Goal: Information Seeking & Learning: Understand process/instructions

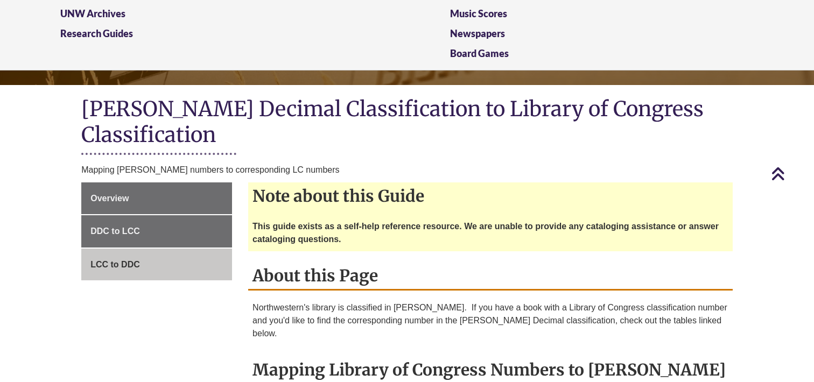
scroll to position [166, 0]
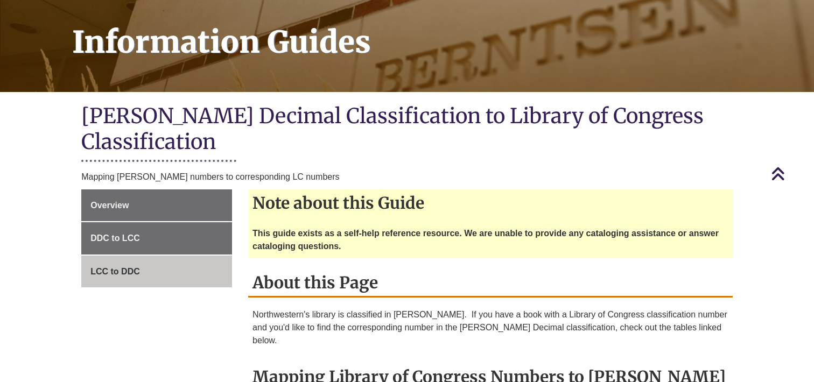
click at [310, 229] on strong "This guide exists as a self-help reference resource. We are unable to provide a…" at bounding box center [486, 240] width 466 height 22
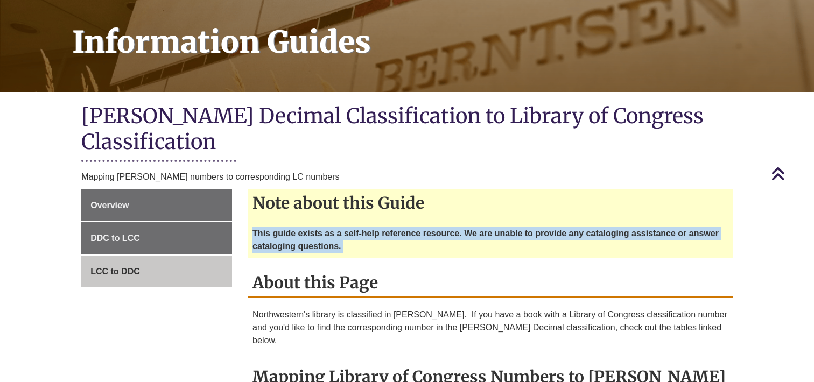
click at [310, 229] on strong "This guide exists as a self-help reference resource. We are unable to provide a…" at bounding box center [486, 240] width 466 height 22
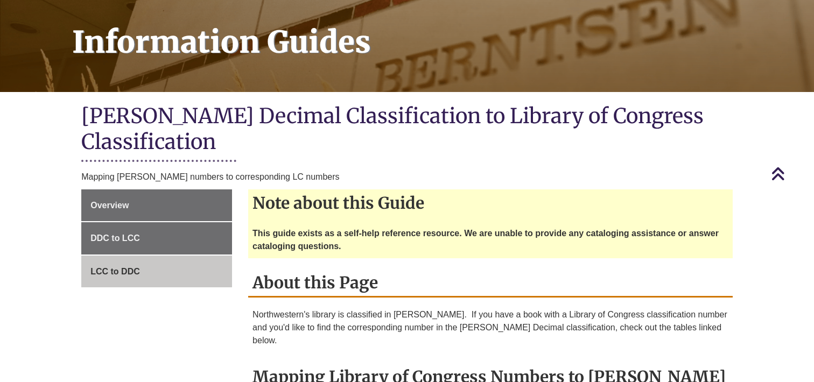
click at [323, 229] on strong "This guide exists as a self-help reference resource. We are unable to provide a…" at bounding box center [486, 240] width 466 height 22
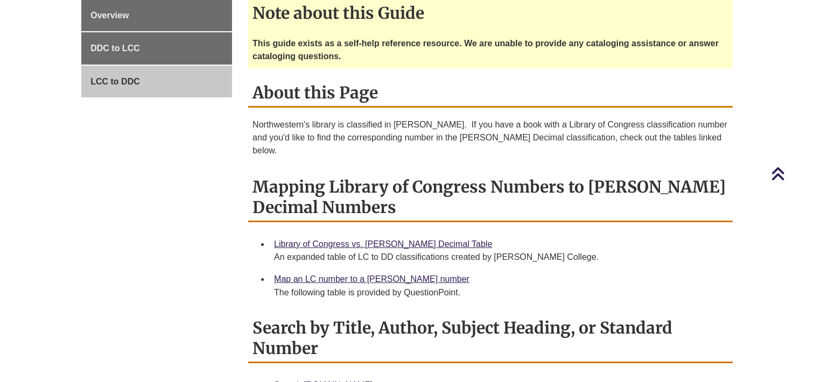
scroll to position [358, 0]
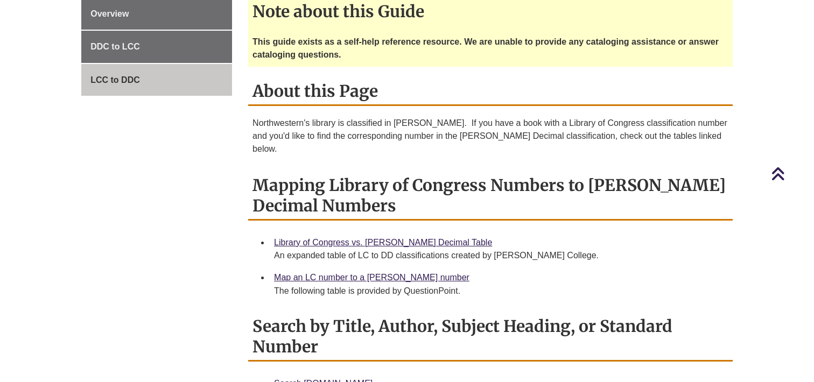
click at [370, 249] on div "An expanded table of LC to DD classifications created by [PERSON_NAME] College." at bounding box center [499, 255] width 450 height 13
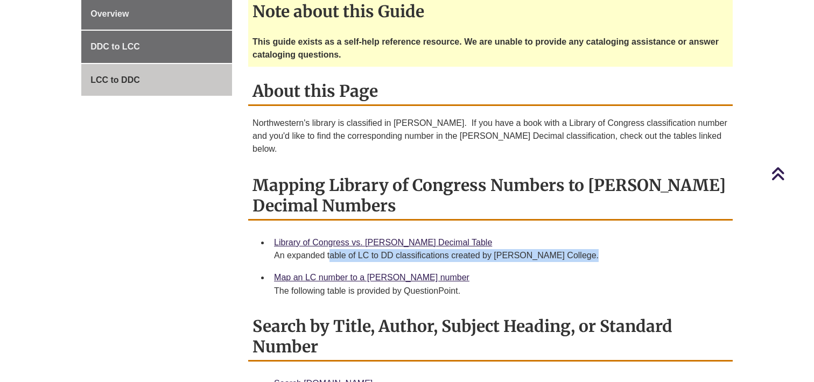
click at [370, 249] on div "An expanded table of LC to DD classifications created by [PERSON_NAME] College." at bounding box center [499, 255] width 450 height 13
click at [385, 249] on div "An expanded table of LC to DD classifications created by [PERSON_NAME] College." at bounding box center [499, 255] width 450 height 13
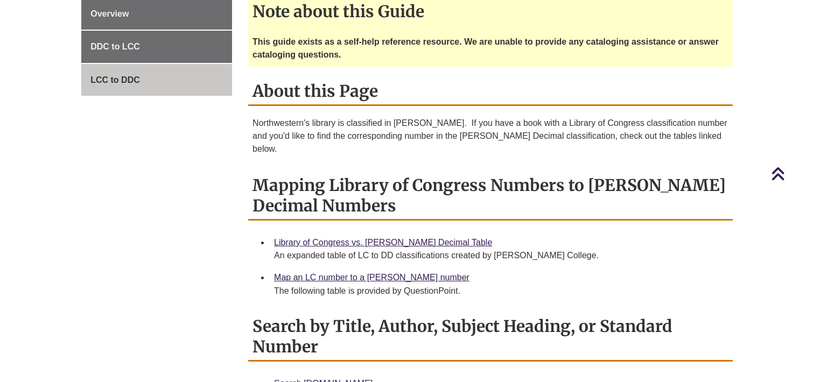
click at [408, 249] on div "An expanded table of LC to DD classifications created by [PERSON_NAME] College." at bounding box center [499, 255] width 450 height 13
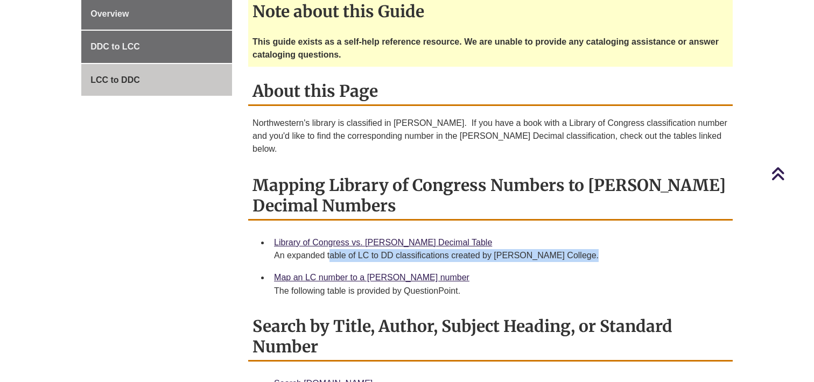
click at [408, 249] on div "An expanded table of LC to DD classifications created by [PERSON_NAME] College." at bounding box center [499, 255] width 450 height 13
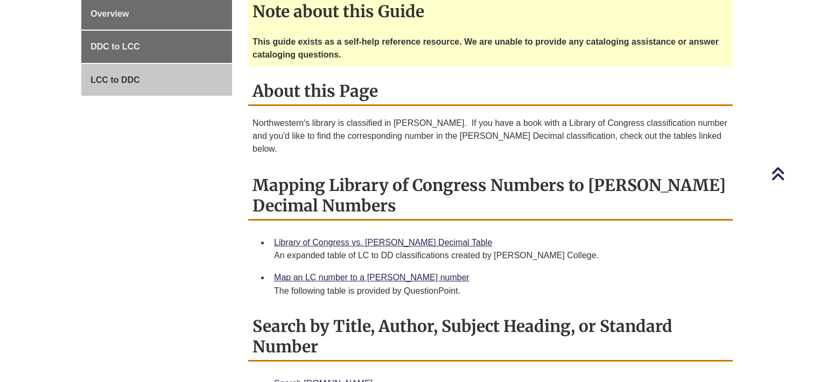
click at [424, 249] on div "An expanded table of LC to DD classifications created by [PERSON_NAME] College." at bounding box center [499, 255] width 450 height 13
click at [365, 285] on div "The following table is provided by QuestionPoint." at bounding box center [499, 291] width 450 height 13
click at [385, 285] on div "The following table is provided by QuestionPoint." at bounding box center [499, 291] width 450 height 13
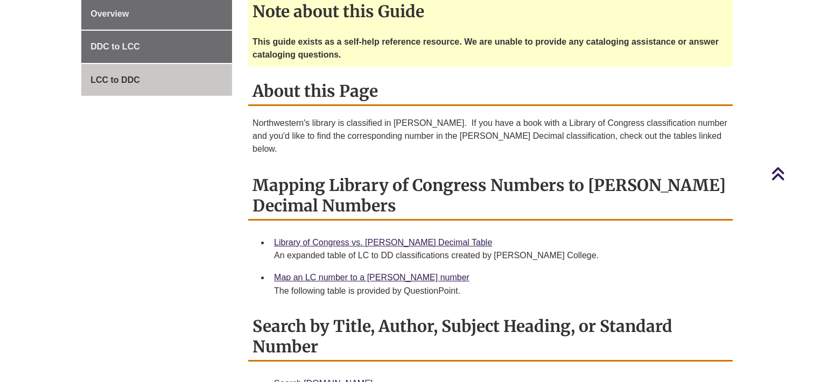
click at [340, 285] on div "The following table is provided by QuestionPoint." at bounding box center [499, 291] width 450 height 13
click at [332, 285] on div "The following table is provided by QuestionPoint." at bounding box center [499, 291] width 450 height 13
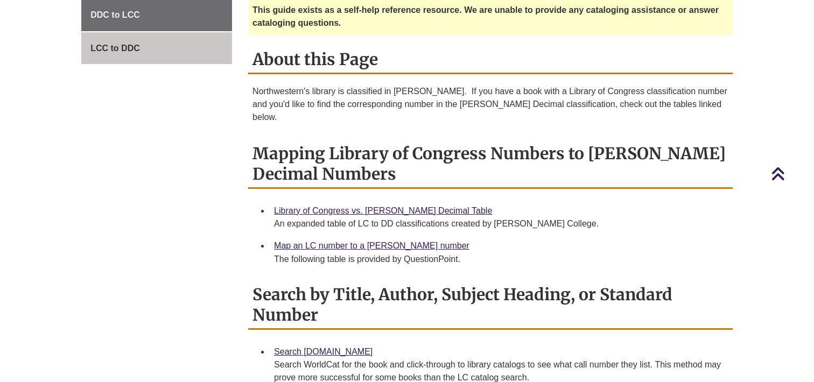
scroll to position [392, 0]
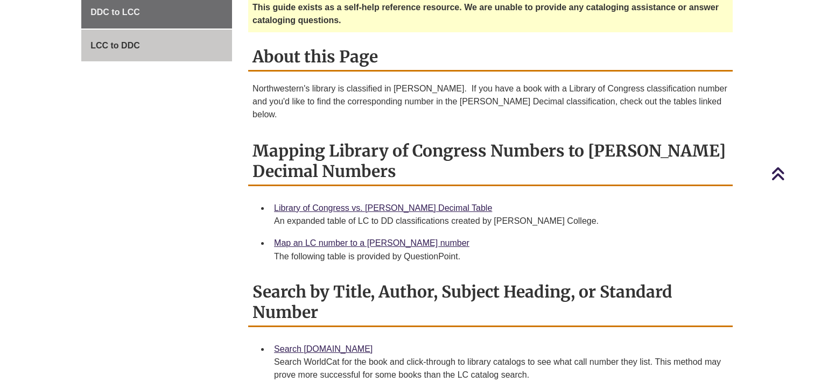
click at [342, 278] on h2 "Search by Title, Author, Subject Heading, or Standard Number" at bounding box center [490, 302] width 485 height 49
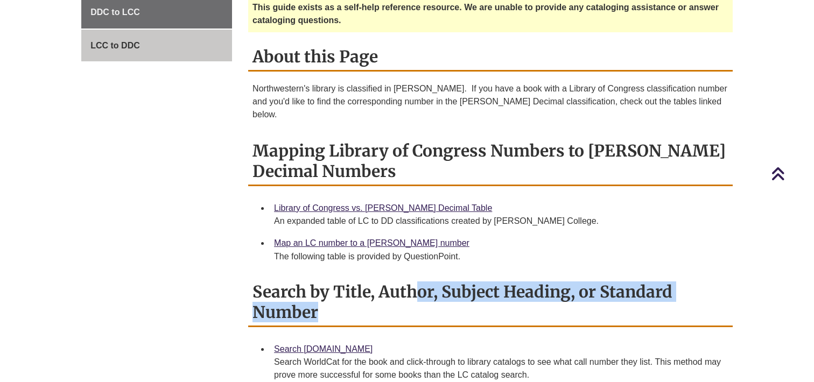
click at [342, 278] on h2 "Search by Title, Author, Subject Heading, or Standard Number" at bounding box center [490, 302] width 485 height 49
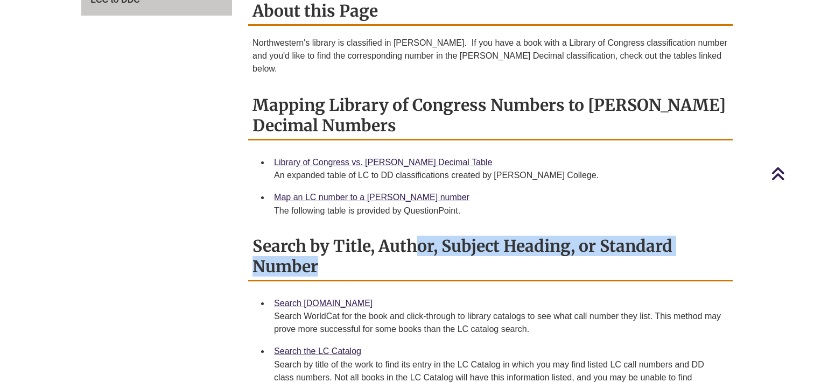
scroll to position [441, 0]
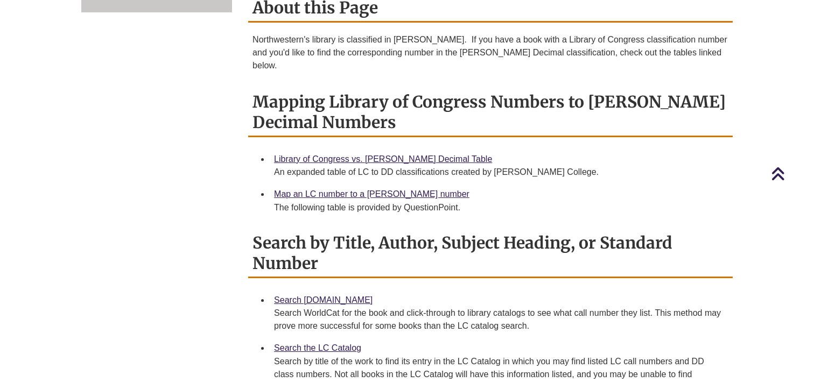
click at [347, 307] on div "Search WorldCat for the book and click-through to library catalogs to see what …" at bounding box center [499, 320] width 450 height 26
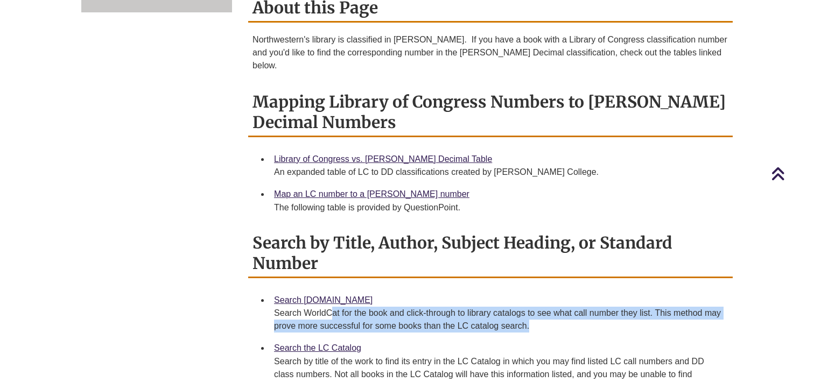
click at [347, 307] on div "Search WorldCat for the book and click-through to library catalogs to see what …" at bounding box center [499, 320] width 450 height 26
click at [364, 307] on div "Search WorldCat for the book and click-through to library catalogs to see what …" at bounding box center [499, 320] width 450 height 26
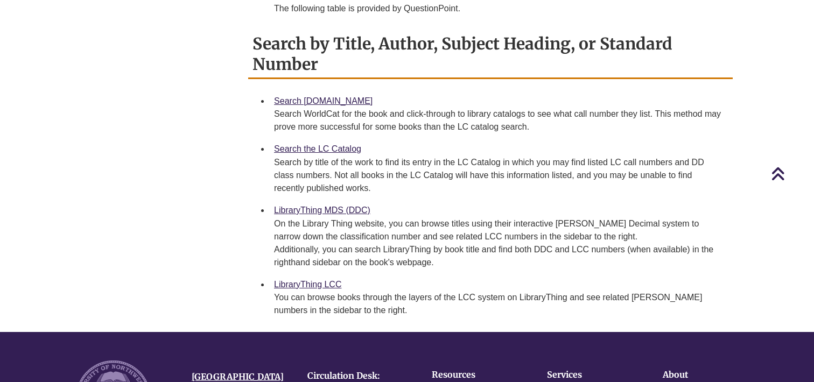
scroll to position [644, 0]
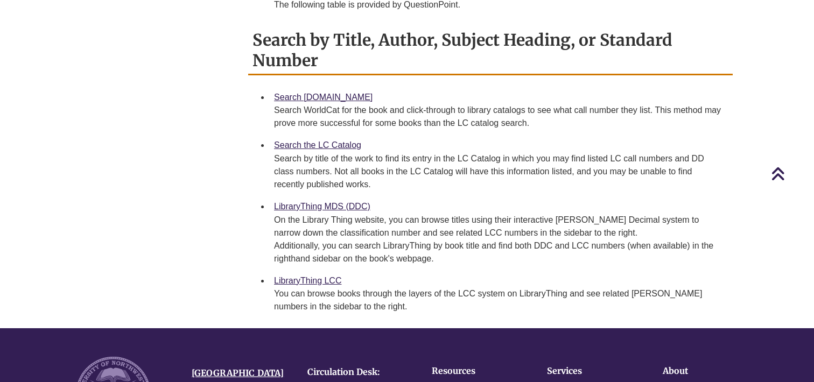
click at [331, 214] on div "On the Library Thing website, you can browse titles using their interactive [PE…" at bounding box center [499, 240] width 450 height 52
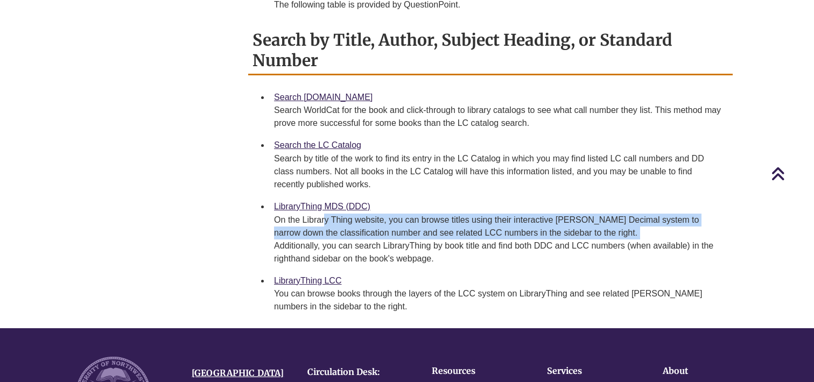
click at [331, 214] on div "On the Library Thing website, you can browse titles using their interactive [PE…" at bounding box center [499, 240] width 450 height 52
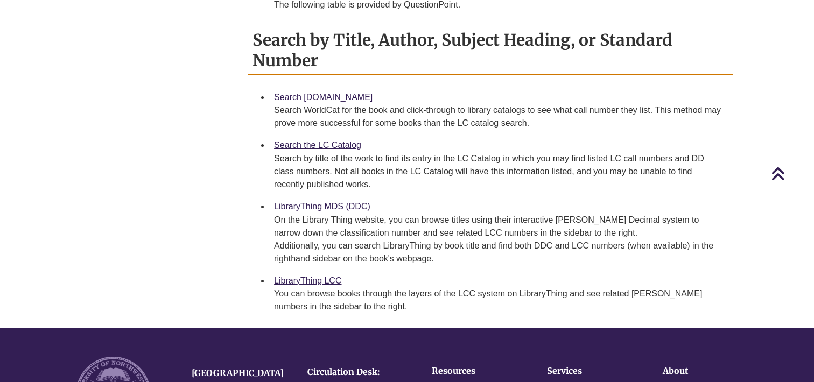
click at [349, 214] on div "On the Library Thing website, you can browse titles using their interactive [PE…" at bounding box center [499, 240] width 450 height 52
click at [349, 219] on div "On the Library Thing website, you can browse titles using their interactive [PE…" at bounding box center [499, 240] width 450 height 52
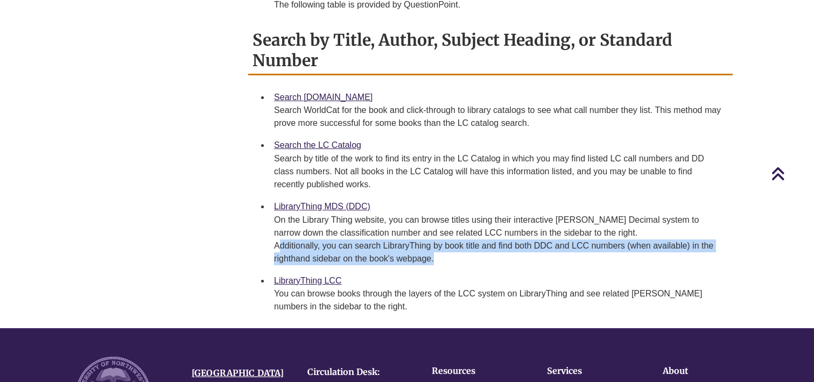
click at [349, 219] on div "On the Library Thing website, you can browse titles using their interactive [PE…" at bounding box center [499, 240] width 450 height 52
click at [337, 223] on div "On the Library Thing website, you can browse titles using their interactive [PE…" at bounding box center [499, 240] width 450 height 52
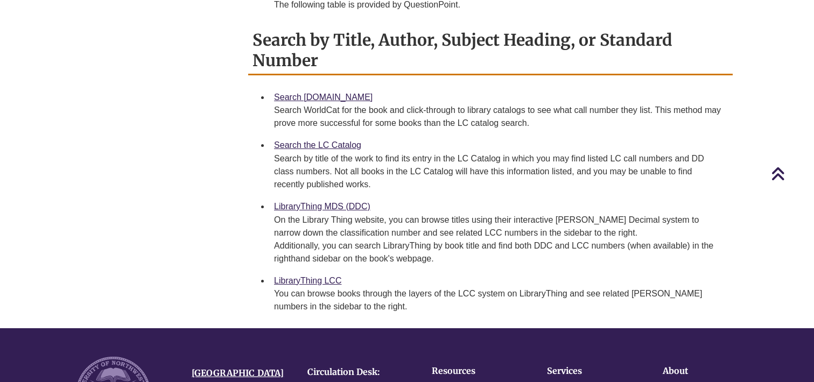
click at [526, 152] on div "Search by title of the work to find its entry in the LC Catalog in which you ma…" at bounding box center [499, 171] width 450 height 39
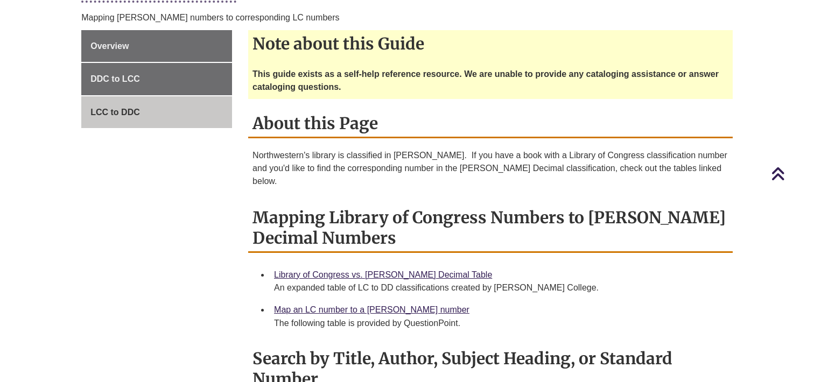
scroll to position [333, 0]
